Goal: Task Accomplishment & Management: Manage account settings

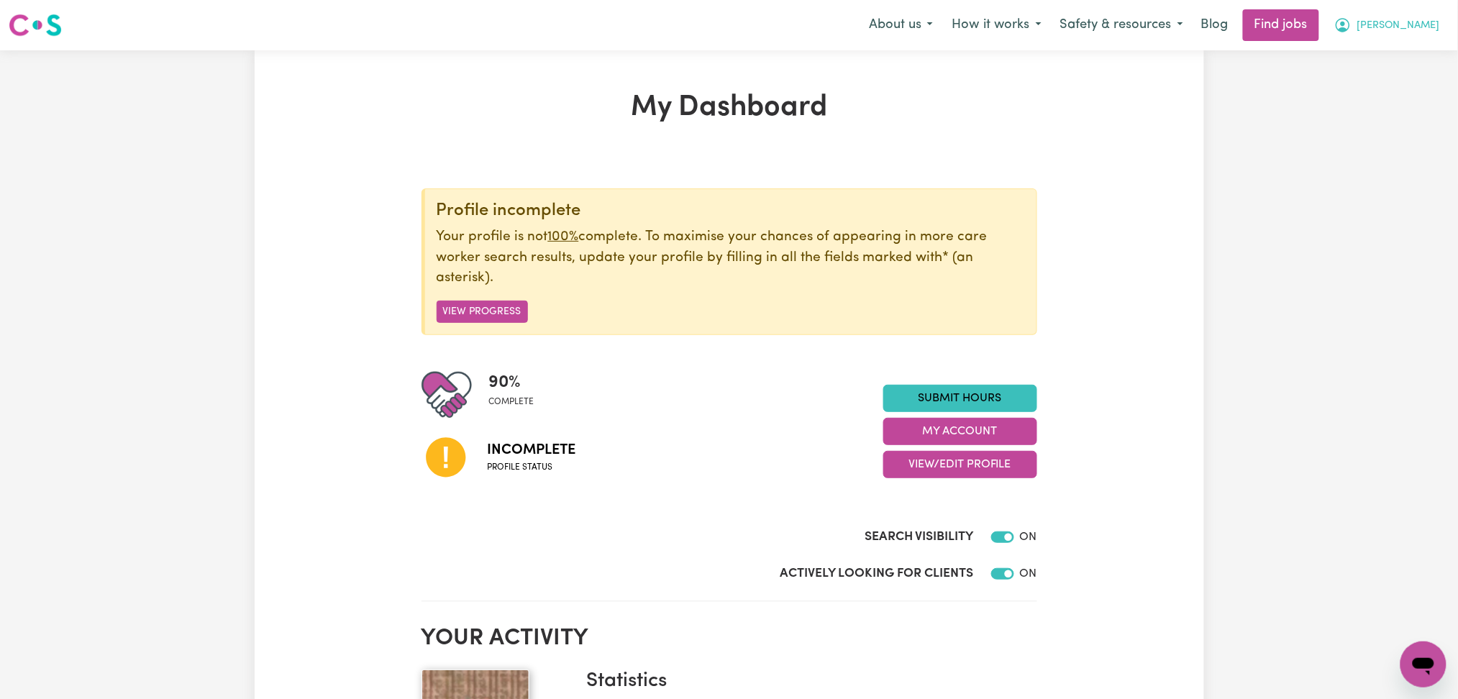
click at [1413, 34] on button "[PERSON_NAME]" at bounding box center [1387, 25] width 124 height 30
click at [1399, 101] on link "Logout" at bounding box center [1392, 109] width 114 height 27
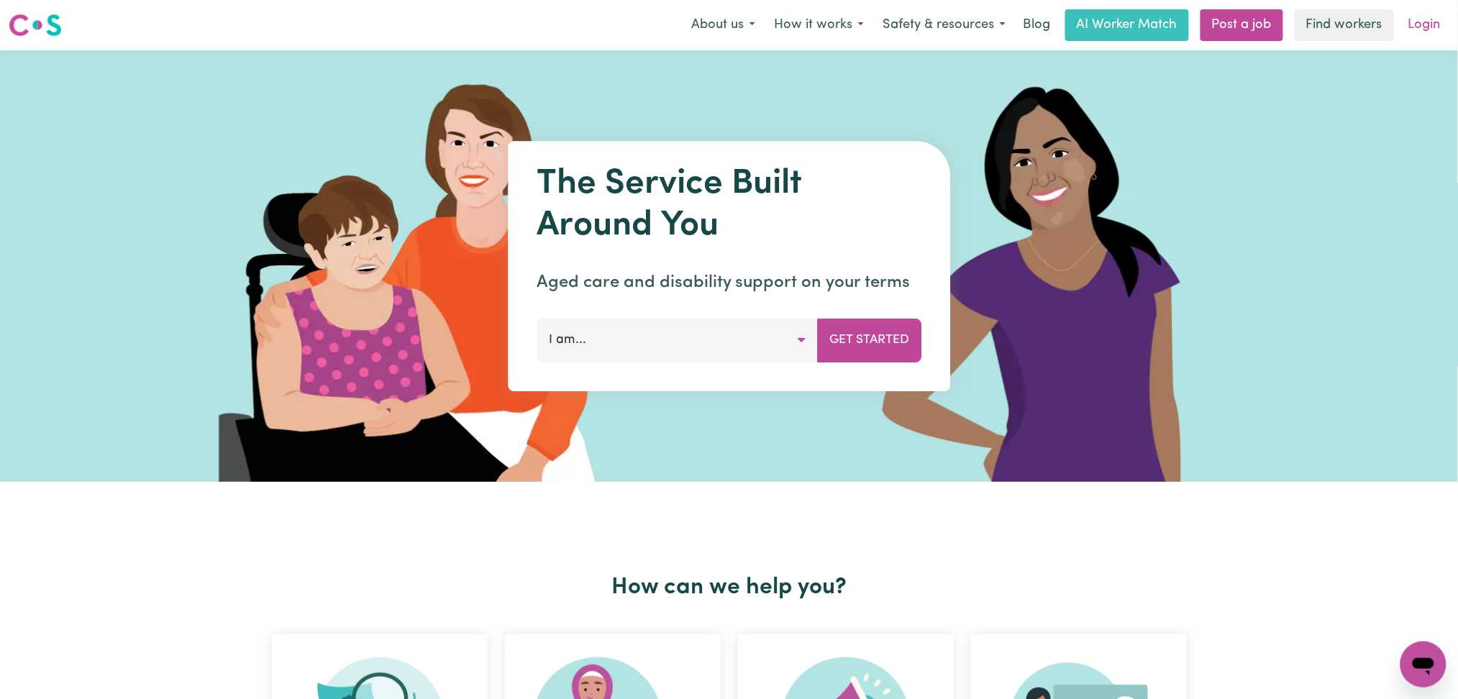
click at [1437, 33] on link "Login" at bounding box center [1425, 25] width 50 height 32
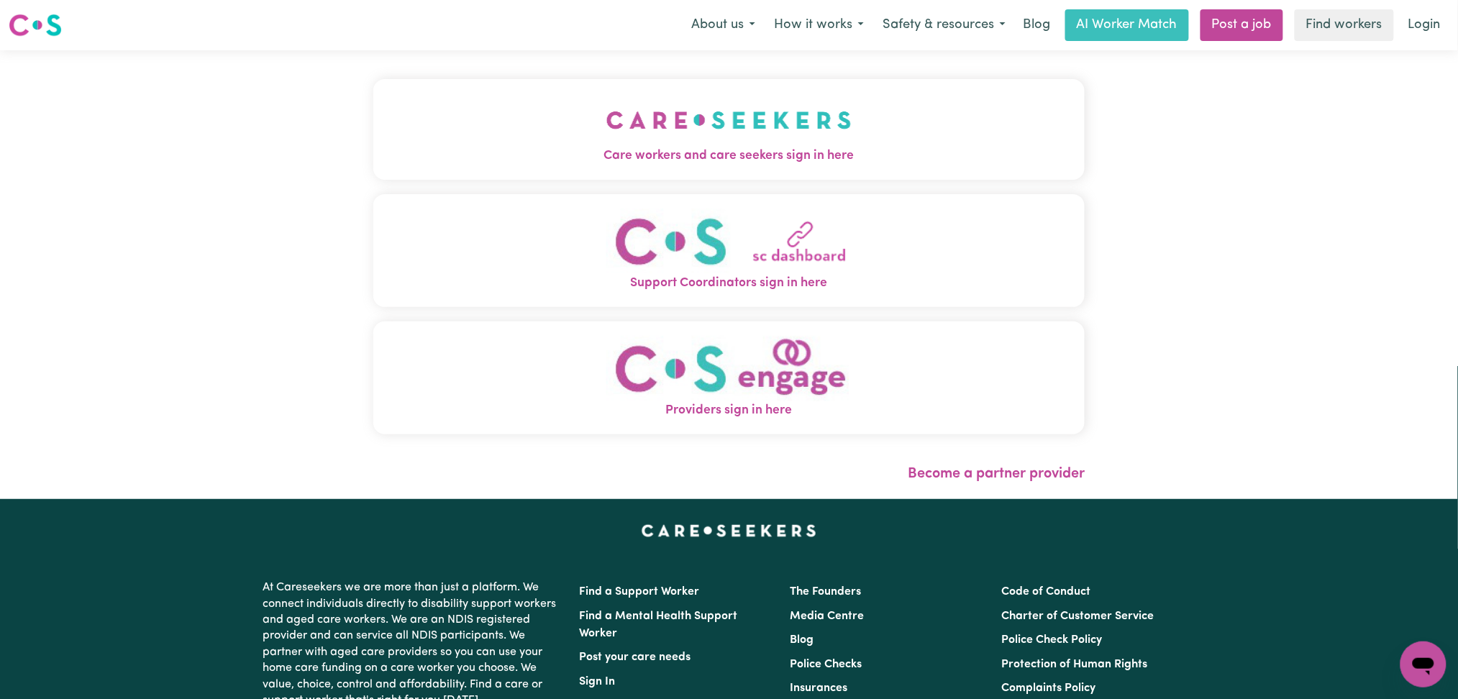
click at [606, 115] on img "Care workers and care seekers sign in here" at bounding box center [728, 120] width 245 height 53
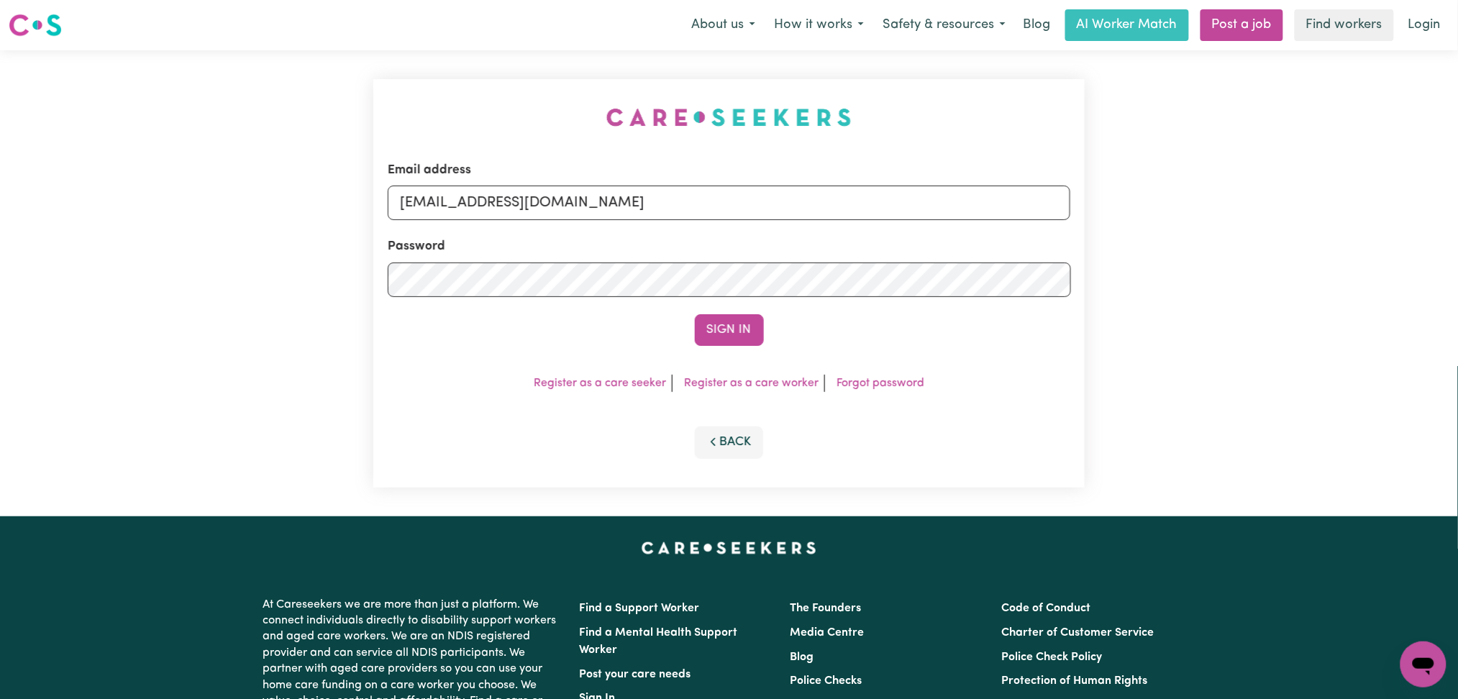
click at [549, 235] on form "Email address [EMAIL_ADDRESS][DOMAIN_NAME] Password Sign In" at bounding box center [729, 253] width 683 height 185
click at [531, 201] on input "[EMAIL_ADDRESS][DOMAIN_NAME]" at bounding box center [729, 203] width 683 height 35
drag, startPoint x: 475, startPoint y: 201, endPoint x: 813, endPoint y: 253, distance: 342.2
click at [937, 201] on input "Superuser~[EMAIL_ADDRESS][DOMAIN_NAME]" at bounding box center [729, 203] width 683 height 35
type input "Superuser~[EMAIL_ADDRESS][DOMAIN_NAME]"
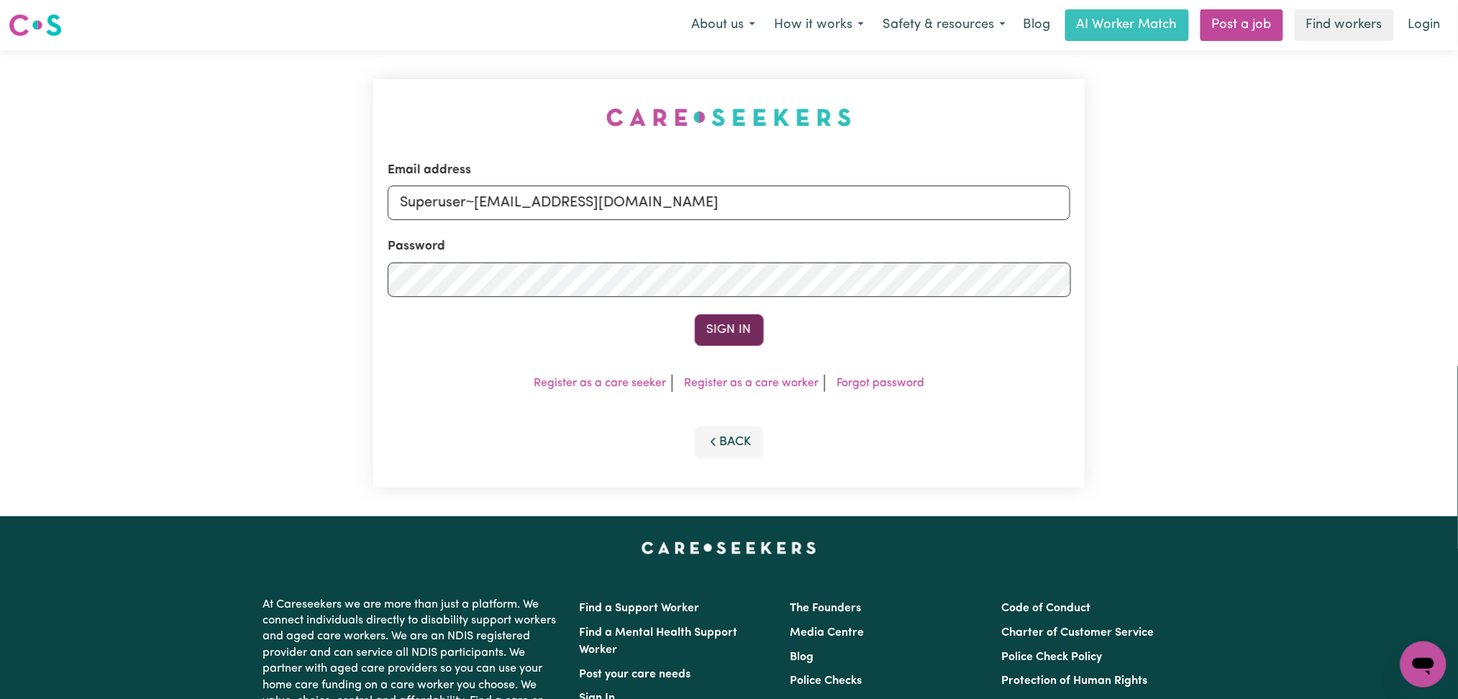
click at [726, 332] on button "Sign In" at bounding box center [729, 330] width 69 height 32
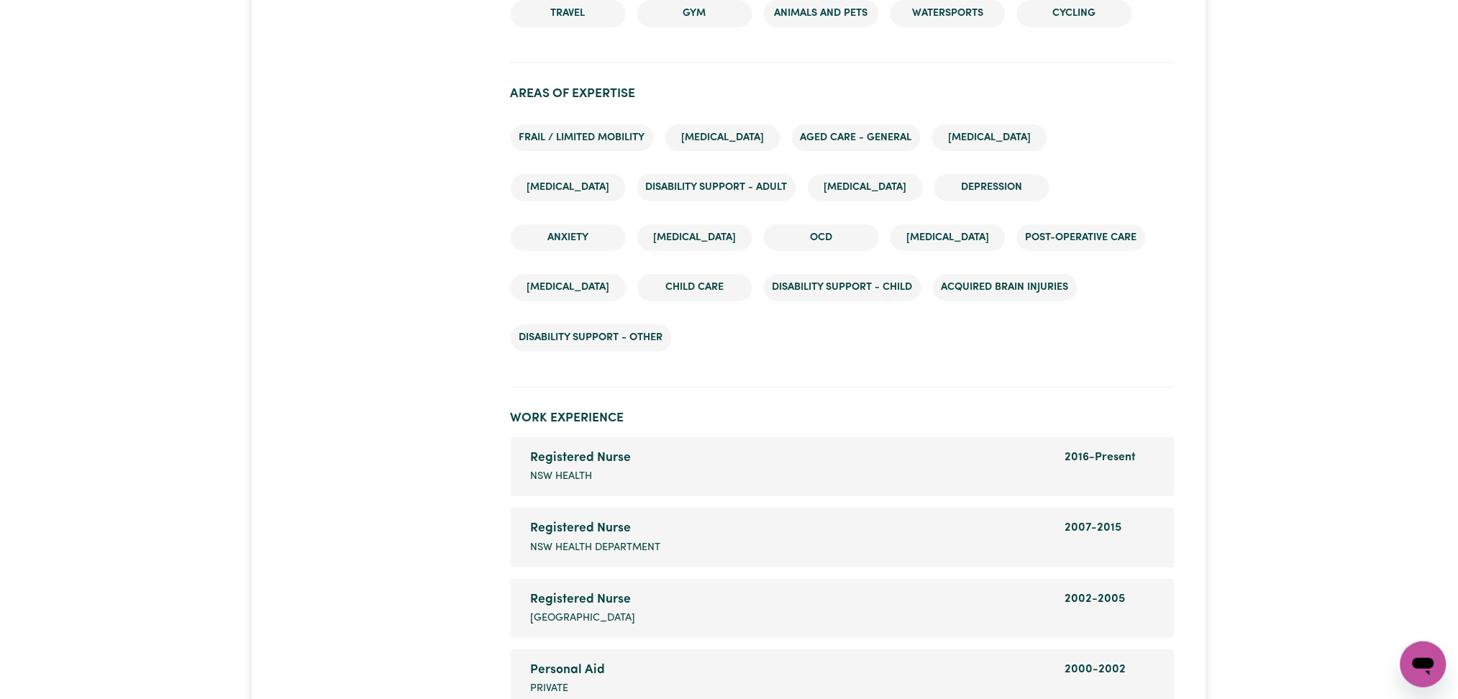
scroll to position [2494, 0]
